Goal: Transaction & Acquisition: Purchase product/service

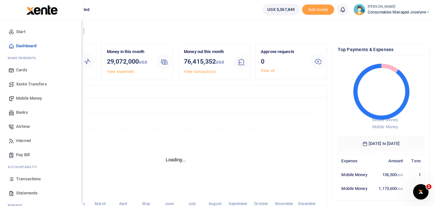
click at [12, 181] on icon at bounding box center [11, 179] width 6 height 6
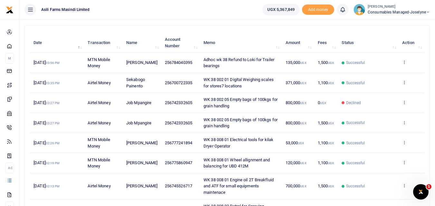
scroll to position [66, 0]
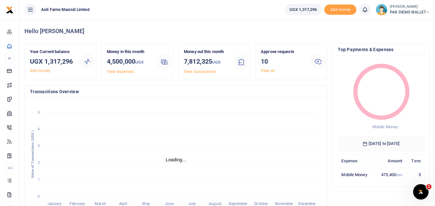
scroll to position [5, 5]
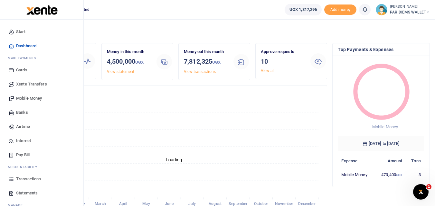
click at [11, 177] on icon at bounding box center [11, 179] width 6 height 6
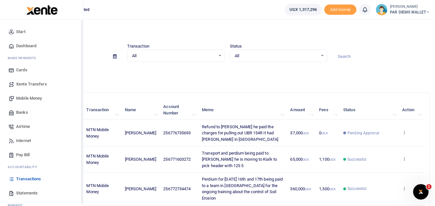
click at [26, 95] on link "Mobile Money" at bounding box center [41, 98] width 73 height 14
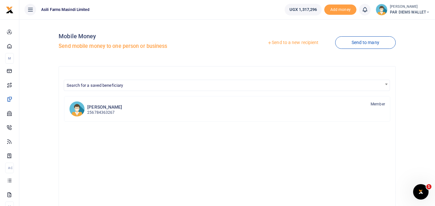
click at [279, 42] on link "Send to a new recipient" at bounding box center [293, 43] width 84 height 12
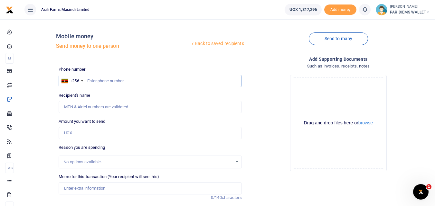
click at [94, 84] on input "text" at bounding box center [150, 81] width 183 height 12
type input "772734474"
type input "[PERSON_NAME]"
type input "772734474"
click at [101, 130] on input "Amount you want to send" at bounding box center [150, 133] width 183 height 12
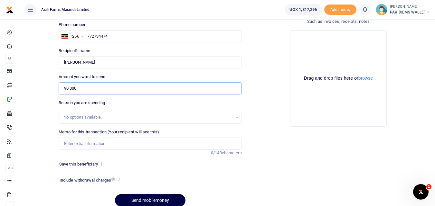
scroll to position [50, 0]
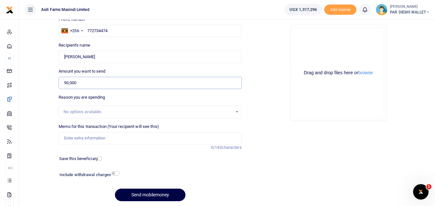
type input "90,000"
click at [110, 144] on input "Memo for this transaction (Your recipient will see this)" at bounding box center [150, 138] width 183 height 12
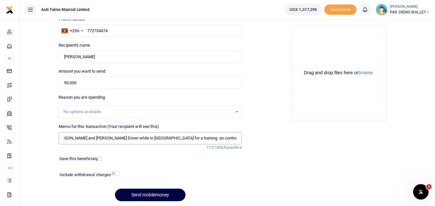
scroll to position [0, 50]
type input "Perdium being paid to [PERSON_NAME] and [PERSON_NAME] Driver while in [GEOGRAPH…"
click at [117, 176] on div "Include withdrawal charges" at bounding box center [88, 176] width 62 height 10
click at [115, 175] on input "checkbox" at bounding box center [115, 173] width 8 height 4
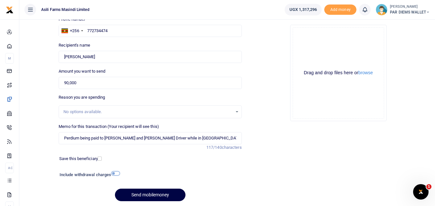
checkbox input "true"
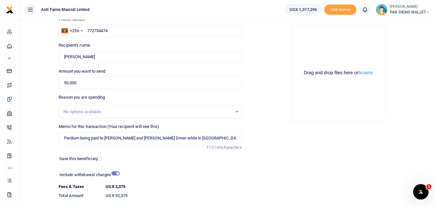
click at [325, 42] on div "Drag and drop files here or browse Powered by Uppy" at bounding box center [337, 72] width 91 height 91
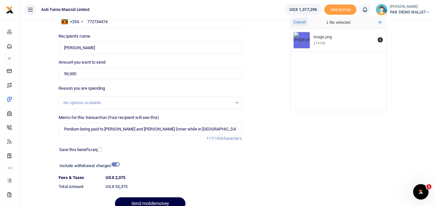
scroll to position [62, 0]
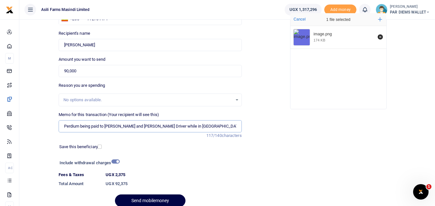
click at [79, 127] on input "Perdium being paid to [PERSON_NAME] and [PERSON_NAME] Driver while in [GEOGRAPH…" at bounding box center [150, 126] width 183 height 12
type input "Perdium for two days being paid to [PERSON_NAME] and [PERSON_NAME] Driver while…"
drag, startPoint x: 169, startPoint y: 199, endPoint x: 153, endPoint y: 200, distance: 15.1
click at [153, 200] on button "Send mobilemoney" at bounding box center [150, 201] width 70 height 13
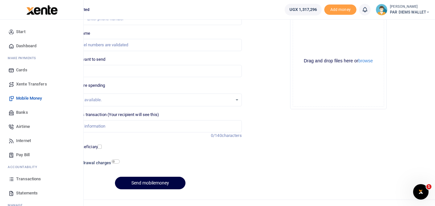
click at [12, 181] on icon at bounding box center [11, 179] width 6 height 6
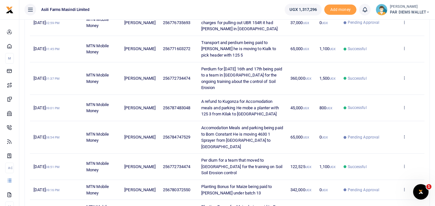
scroll to position [145, 0]
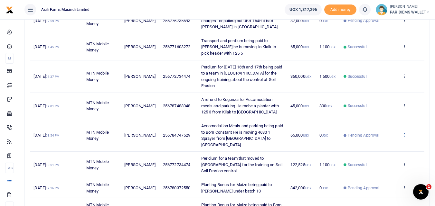
click at [406, 133] on icon at bounding box center [404, 135] width 4 height 5
click at [387, 136] on link "View details" at bounding box center [380, 136] width 51 height 9
